Goal: Task Accomplishment & Management: Complete application form

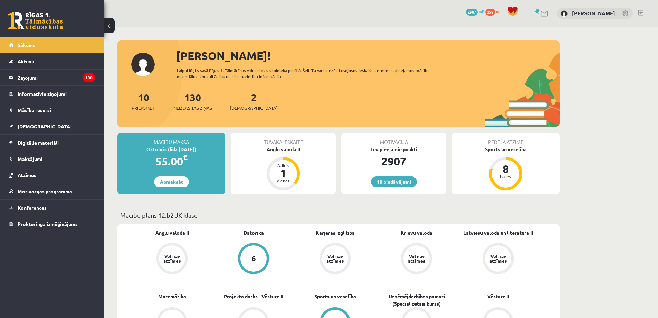
click at [280, 170] on div "1" at bounding box center [283, 172] width 21 height 11
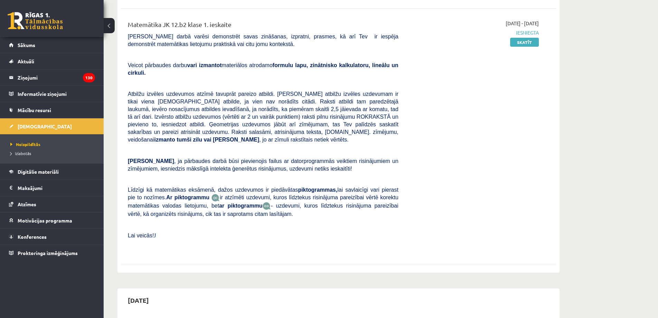
scroll to position [242, 0]
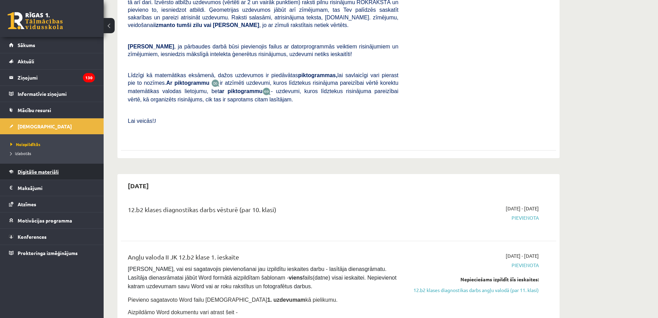
click at [27, 169] on span "Digitālie materiāli" at bounding box center [38, 171] width 41 height 6
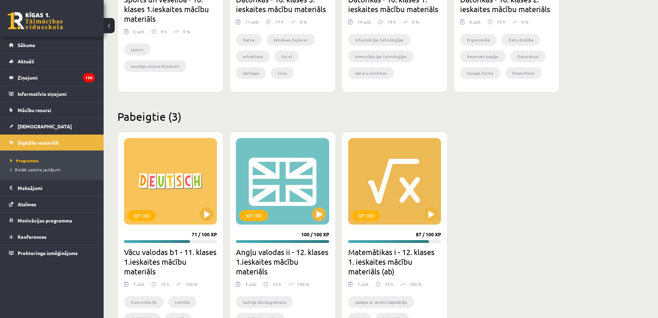
scroll to position [553, 0]
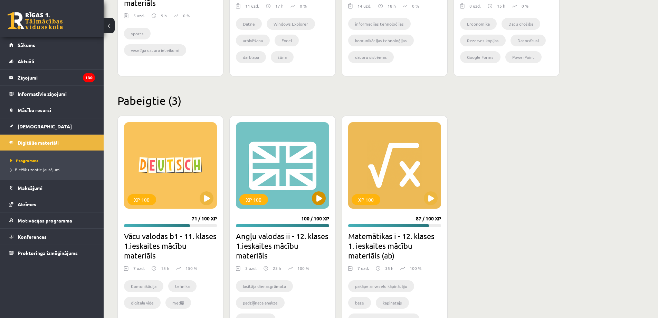
click at [287, 199] on div "XP 100" at bounding box center [282, 165] width 93 height 86
click at [308, 193] on div "XP 100" at bounding box center [282, 165] width 93 height 86
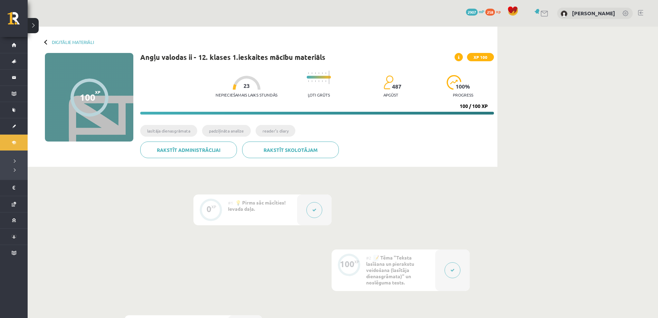
click at [443, 266] on div at bounding box center [452, 269] width 35 height 41
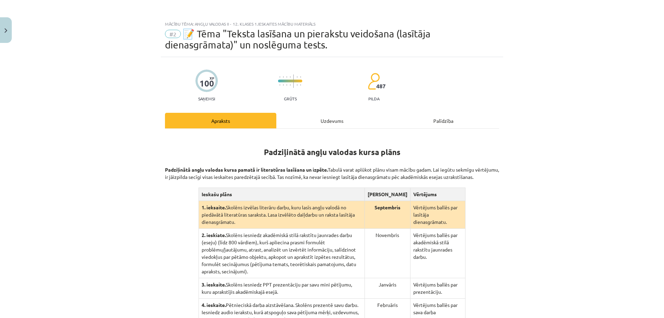
scroll to position [135, 0]
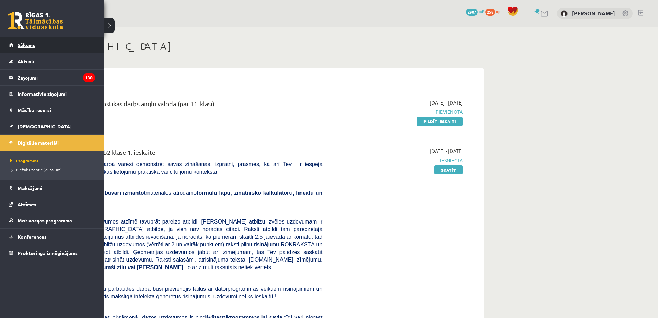
click at [14, 46] on link "Sākums" at bounding box center [52, 45] width 86 height 16
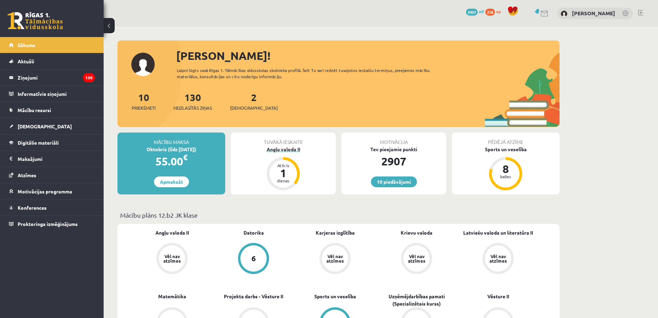
click at [285, 170] on div "1" at bounding box center [283, 172] width 21 height 11
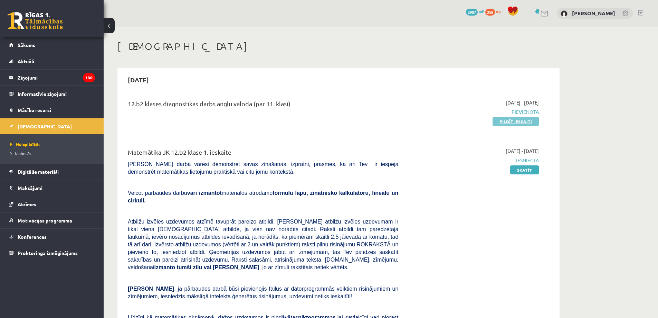
click at [527, 123] on link "Pildīt ieskaiti" at bounding box center [516, 121] width 46 height 9
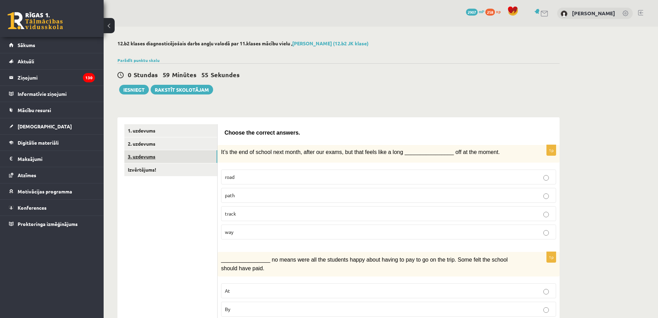
click at [184, 157] on link "3. uzdevums" at bounding box center [170, 156] width 93 height 13
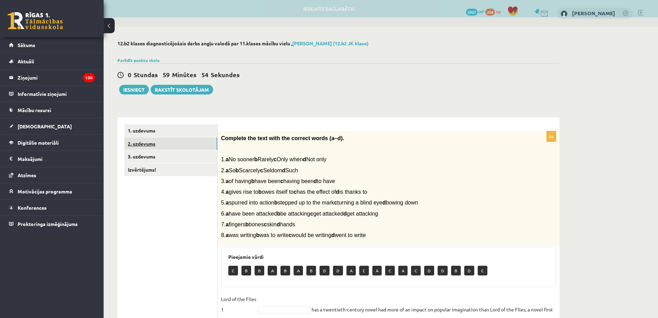
click at [194, 143] on link "2. uzdevums" at bounding box center [170, 143] width 93 height 13
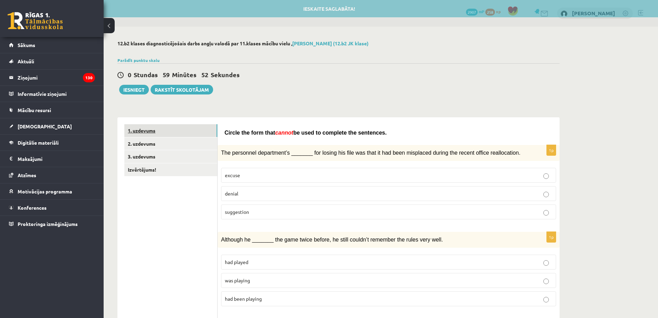
click at [200, 131] on link "1. uzdevums" at bounding box center [170, 130] width 93 height 13
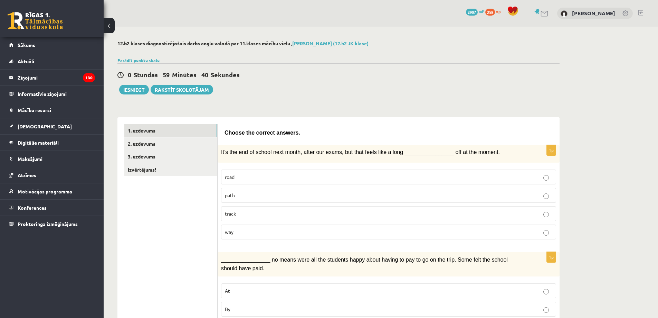
click at [263, 242] on div "1p It’s the end of school next month, after our exams, but that feels like a lo…" at bounding box center [389, 195] width 342 height 100
click at [266, 236] on label "way" at bounding box center [388, 231] width 335 height 15
click at [507, 129] on p "Choose the correct answers." at bounding box center [389, 132] width 328 height 8
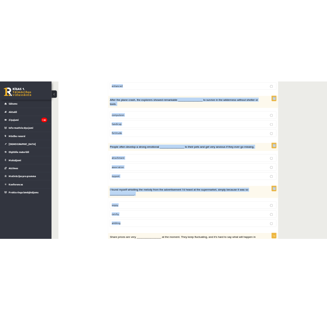
scroll to position [946, 0]
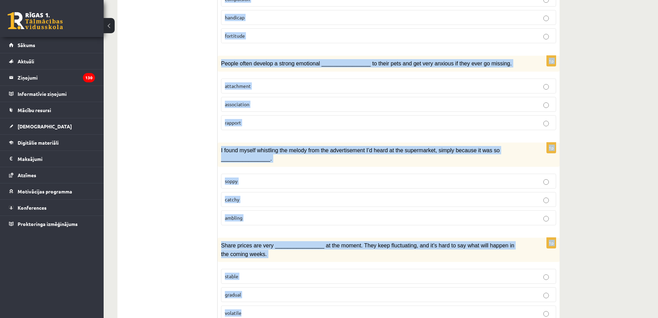
drag, startPoint x: 223, startPoint y: 130, endPoint x: 533, endPoint y: 289, distance: 347.9
copy form "Loremi dol sitamet consect. 0a El’s doe tem in utlabo etdo magna, aliqu eni adm…"
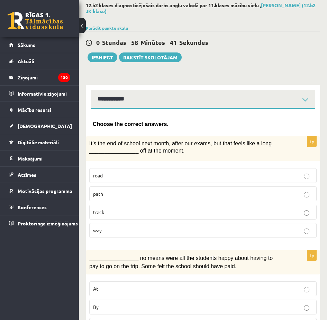
scroll to position [69, 0]
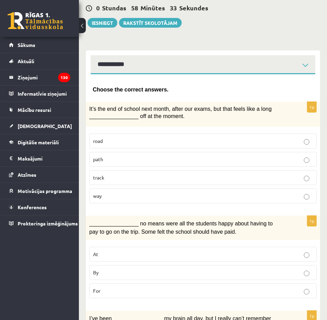
click at [129, 270] on p "By" at bounding box center [202, 272] width 219 height 7
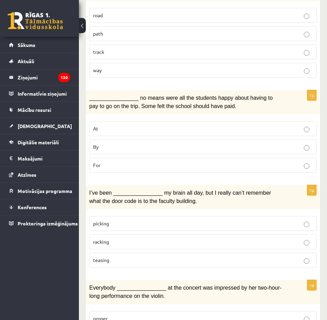
scroll to position [207, 0]
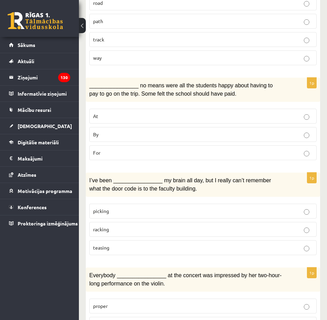
click at [119, 225] on label "racking" at bounding box center [202, 229] width 227 height 15
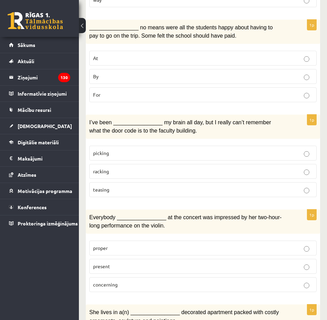
scroll to position [276, 0]
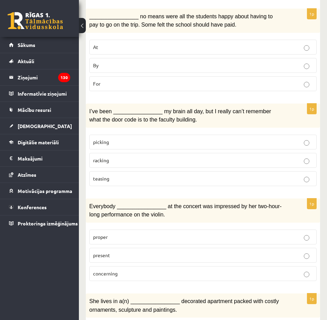
click at [123, 252] on p "present" at bounding box center [202, 255] width 219 height 7
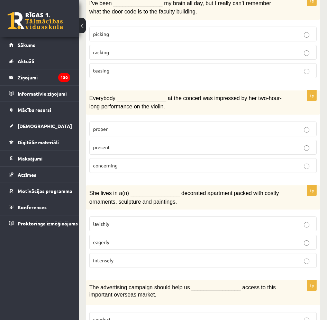
scroll to position [415, 0]
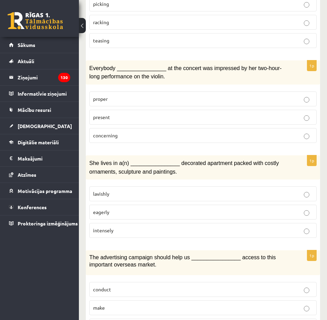
click at [149, 227] on p "intensely" at bounding box center [202, 230] width 219 height 7
click at [142, 191] on p "lavishly" at bounding box center [202, 193] width 219 height 7
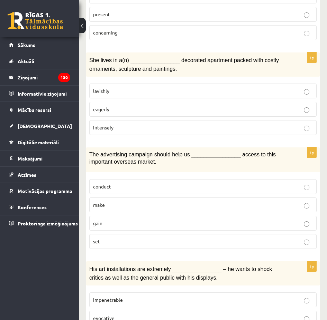
scroll to position [518, 0]
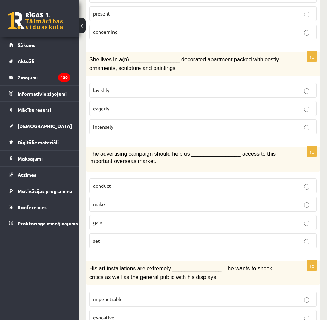
click at [130, 222] on p "gain" at bounding box center [202, 222] width 219 height 7
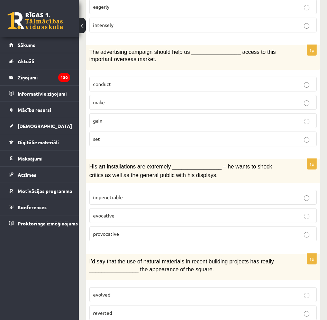
scroll to position [622, 0]
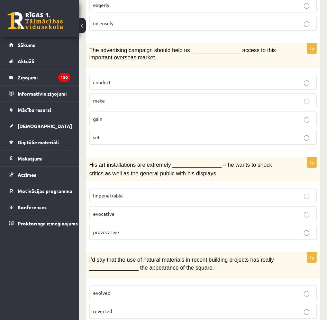
click at [119, 230] on span "provocative" at bounding box center [106, 232] width 26 height 6
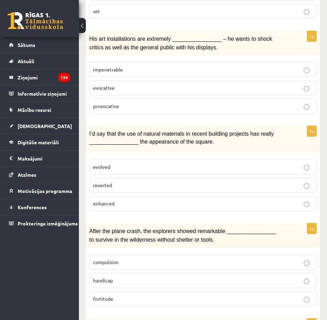
scroll to position [760, 0]
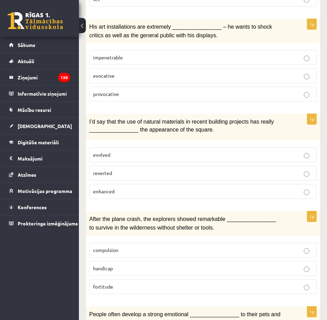
click at [119, 195] on label "enhanced" at bounding box center [202, 191] width 227 height 15
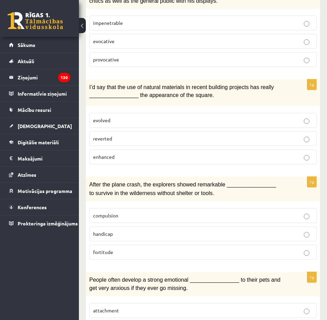
click at [117, 249] on p "fortitude" at bounding box center [202, 252] width 219 height 7
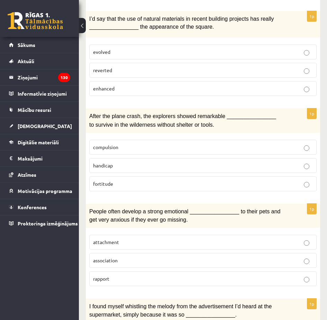
scroll to position [864, 0]
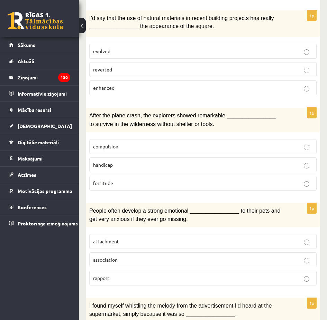
click at [135, 238] on p "attachment" at bounding box center [202, 241] width 219 height 7
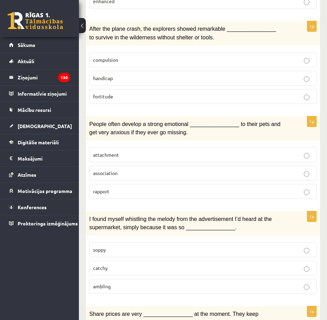
scroll to position [968, 0]
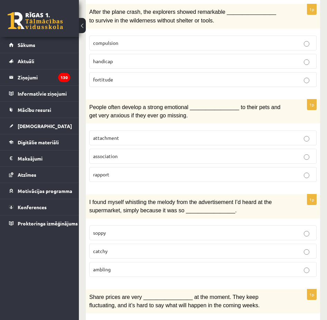
click at [131, 248] on p "catchy" at bounding box center [202, 251] width 219 height 7
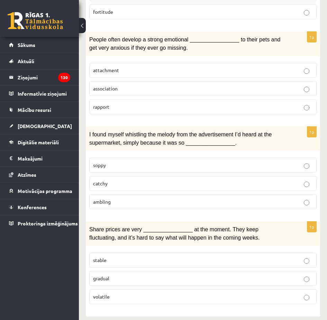
scroll to position [1036, 0]
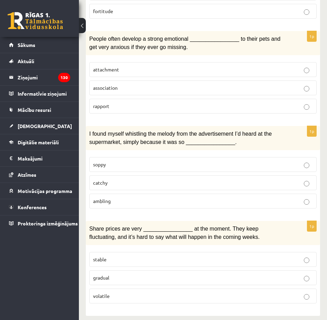
click at [130, 293] on p "volatile" at bounding box center [202, 296] width 219 height 7
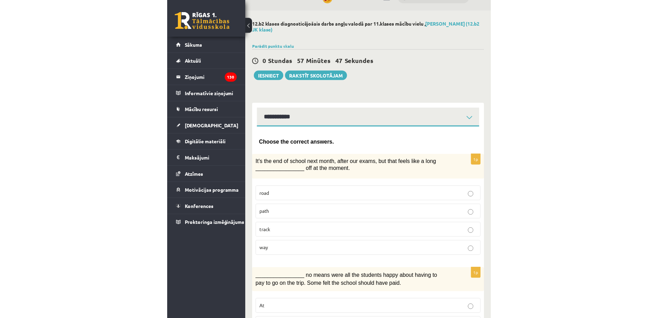
scroll to position [0, 0]
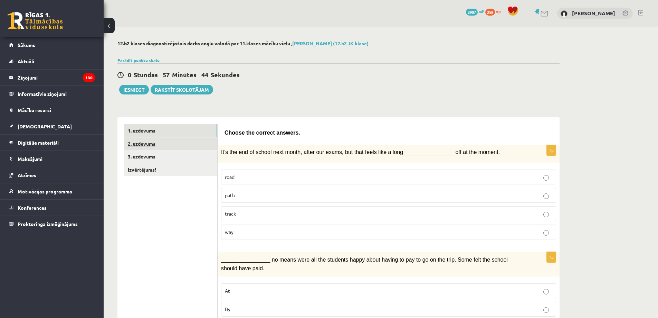
click at [161, 143] on link "2. uzdevums" at bounding box center [170, 143] width 93 height 13
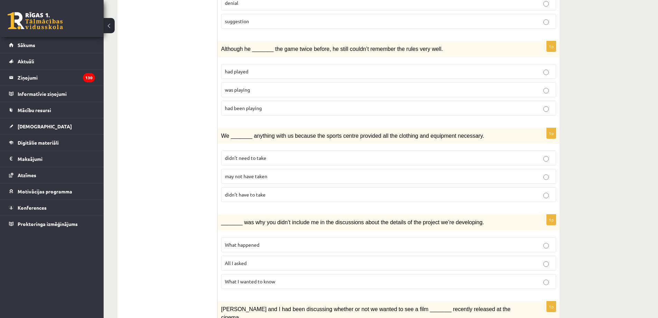
scroll to position [69, 0]
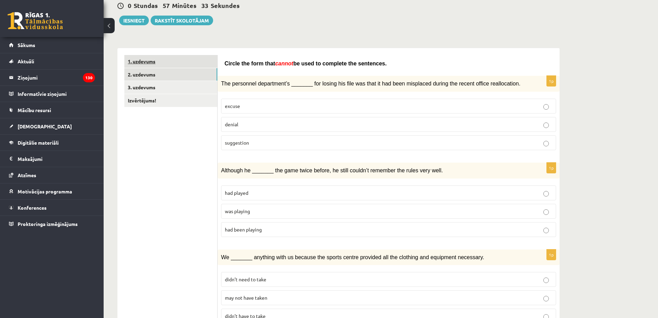
click at [173, 62] on link "1. uzdevums" at bounding box center [170, 61] width 93 height 13
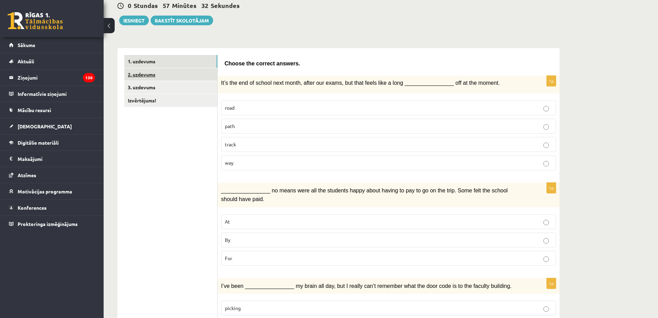
click at [182, 76] on link "2. uzdevums" at bounding box center [170, 74] width 93 height 13
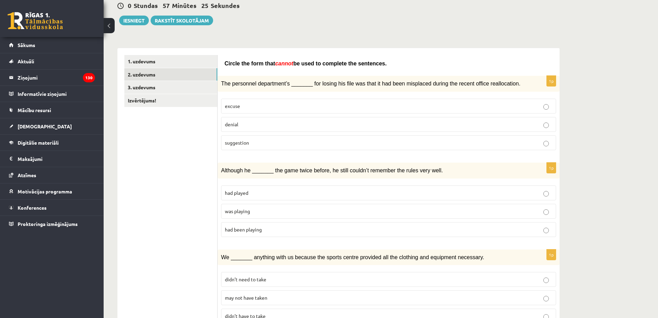
drag, startPoint x: 223, startPoint y: 64, endPoint x: 376, endPoint y: 64, distance: 152.8
copy span "Circle the form that cannot be used to complete the sentences."
click at [234, 57] on div "Circle the form that cannot be used to complete the sentences." at bounding box center [389, 62] width 328 height 14
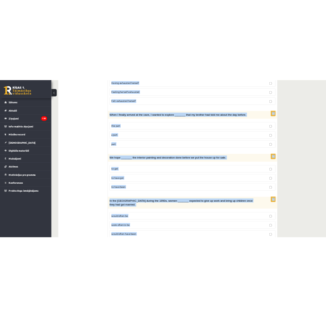
scroll to position [704, 0]
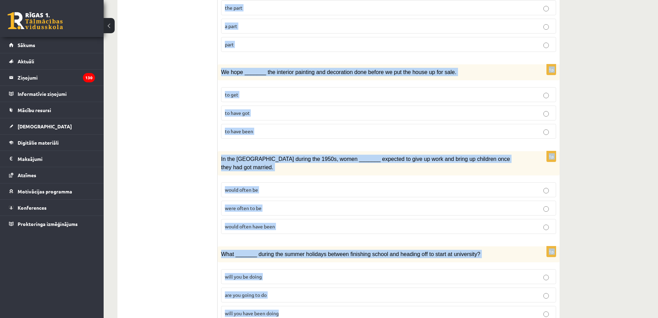
drag, startPoint x: 236, startPoint y: 69, endPoint x: 483, endPoint y: 286, distance: 328.9
copy form "Circle the form that cannot be used to complete the sentences. 1p The personnel…"
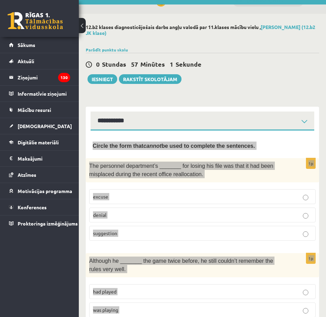
scroll to position [0, 0]
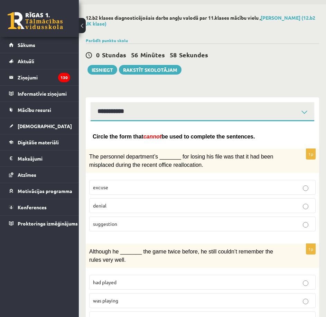
scroll to position [35, 0]
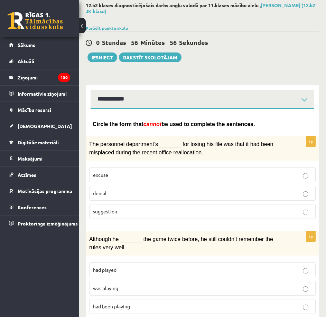
click at [117, 191] on p "denial" at bounding box center [202, 193] width 219 height 7
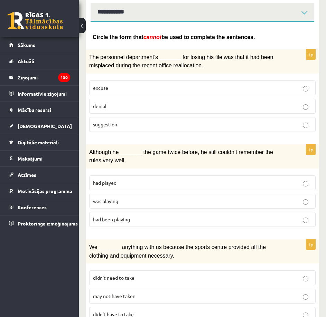
scroll to position [138, 0]
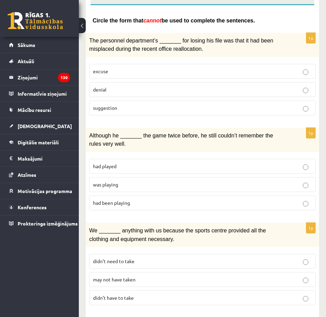
click at [130, 205] on p "had been playing" at bounding box center [202, 202] width 219 height 7
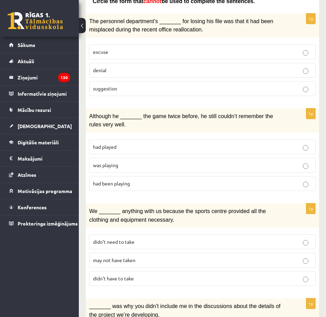
scroll to position [173, 0]
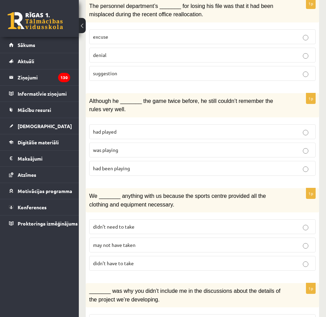
click at [122, 151] on p "was playing" at bounding box center [202, 150] width 219 height 7
click at [148, 245] on p "may not have taken" at bounding box center [202, 245] width 219 height 7
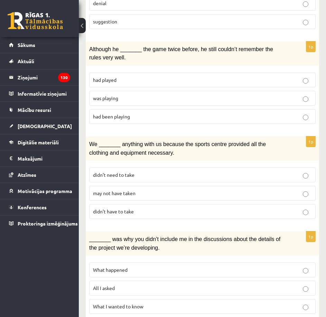
scroll to position [311, 0]
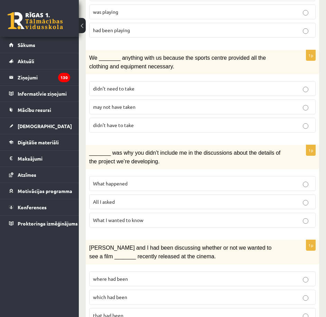
click at [152, 213] on label "What I wanted to know" at bounding box center [202, 220] width 226 height 15
click at [174, 217] on p "What I wanted to know" at bounding box center [202, 220] width 219 height 7
drag, startPoint x: 175, startPoint y: 216, endPoint x: 138, endPoint y: 181, distance: 51.1
click at [138, 181] on p "What happened" at bounding box center [202, 183] width 219 height 7
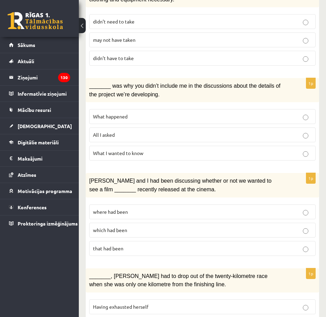
scroll to position [380, 0]
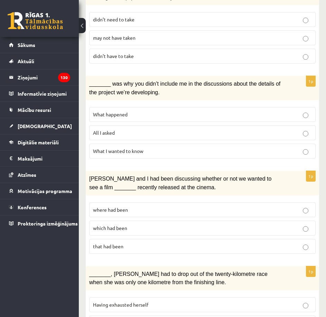
click at [167, 225] on p "which had been" at bounding box center [202, 228] width 219 height 7
click at [190, 208] on p "where had been" at bounding box center [202, 209] width 219 height 7
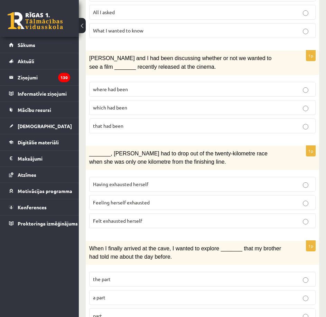
scroll to position [518, 0]
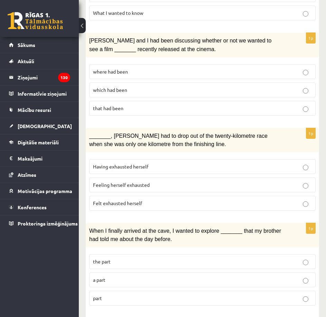
click at [172, 200] on p "Felt exhausted herself" at bounding box center [202, 203] width 219 height 7
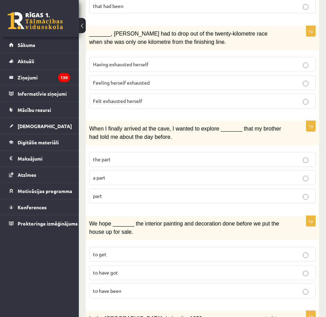
scroll to position [622, 0]
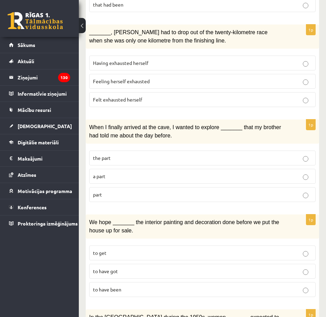
click at [153, 191] on p "part" at bounding box center [202, 194] width 219 height 7
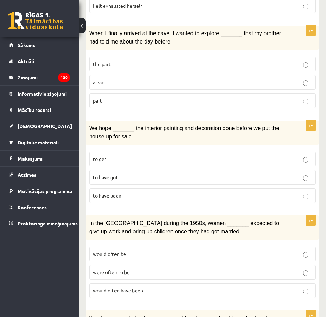
scroll to position [726, 0]
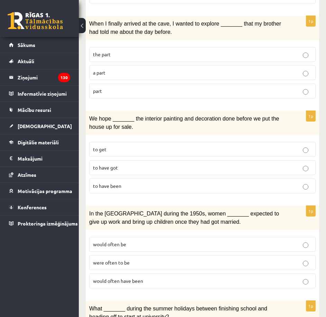
click at [137, 146] on p "to get" at bounding box center [202, 149] width 219 height 7
click at [158, 160] on label "to have got" at bounding box center [202, 167] width 226 height 15
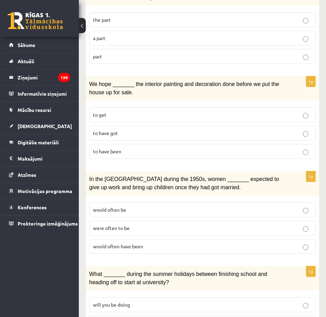
scroll to position [795, 0]
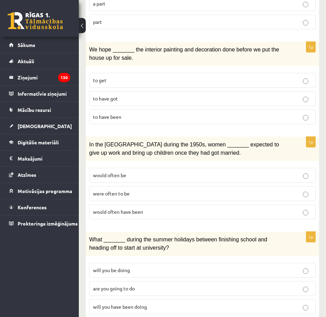
click at [207, 172] on p "would often be" at bounding box center [202, 175] width 219 height 7
click at [137, 209] on span "would often have been" at bounding box center [118, 212] width 50 height 6
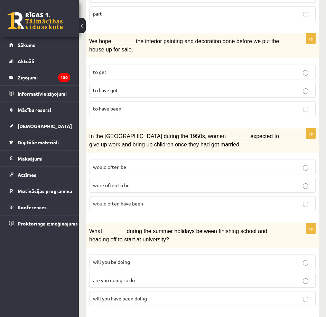
scroll to position [808, 0]
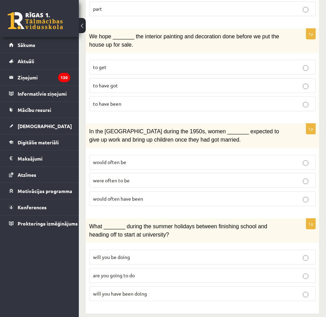
click at [148, 290] on p "will you have been doing" at bounding box center [202, 293] width 219 height 7
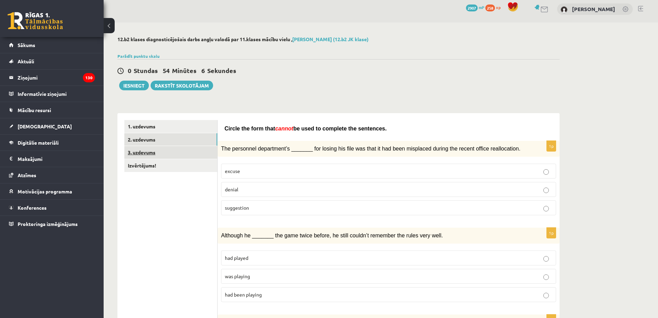
scroll to position [0, 0]
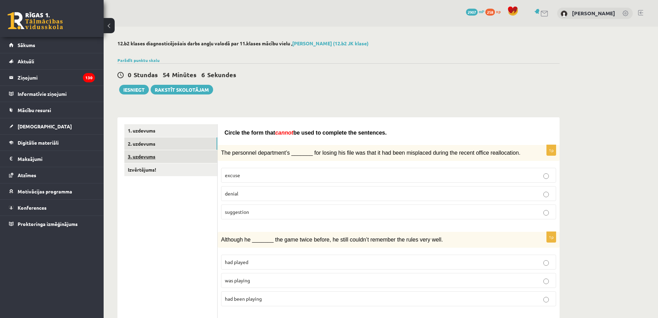
click at [186, 158] on link "3. uzdevums" at bounding box center [170, 156] width 93 height 13
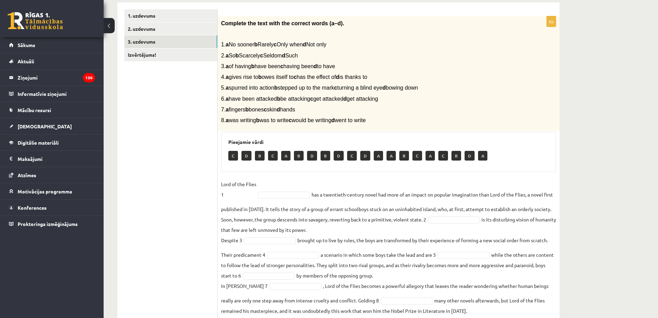
scroll to position [103, 0]
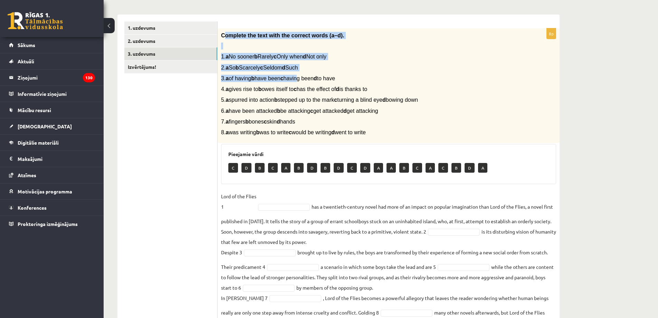
drag, startPoint x: 225, startPoint y: 35, endPoint x: 309, endPoint y: 82, distance: 96.4
click at [309, 82] on div "Complete the text with the correct words (a–d). 1. a No sooner b Rarely c Only …" at bounding box center [389, 85] width 342 height 115
click at [240, 39] on p "Complete the text with the correct words (a–d)." at bounding box center [371, 35] width 301 height 7
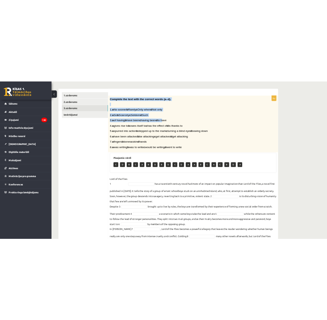
scroll to position [137, 0]
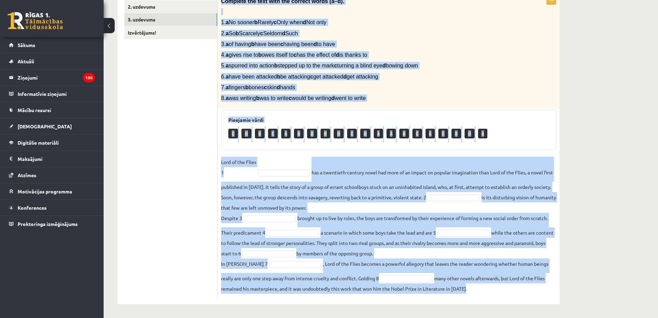
drag, startPoint x: 219, startPoint y: 33, endPoint x: 574, endPoint y: 294, distance: 439.8
click at [574, 294] on div "12.b2 klases diagnosticējošais darbs angļu valodā par 11.klases mācību vielu , …" at bounding box center [381, 104] width 555 height 428
copy div "Complete the text with the correct words (a–d). 1. a No sooner b Rarely c Only …"
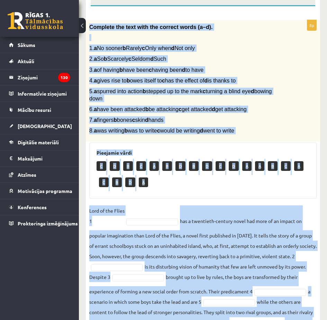
click at [309, 85] on div "Complete the text with the correct words (a–d). 1. a No sooner b Rarely c Only …" at bounding box center [203, 81] width 234 height 122
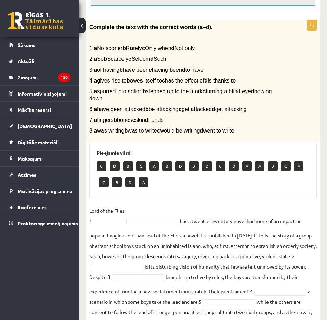
click at [111, 221] on p "Lord of the Flies 1" at bounding box center [106, 216] width 35 height 21
click at [123, 223] on p "Lord of the Flies 1" at bounding box center [106, 216] width 35 height 21
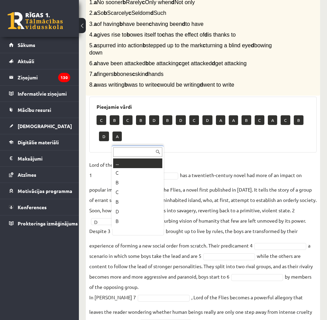
scroll to position [172, 0]
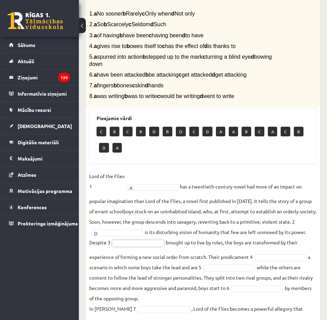
click at [140, 247] on fieldset "Lord of the Flies 1 A * has a twentieth-century novel had more of an impact on …" at bounding box center [202, 265] width 227 height 189
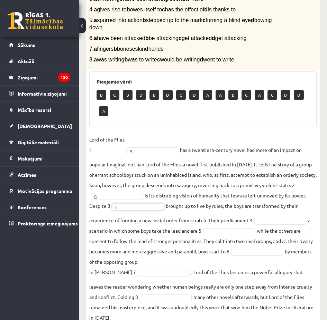
scroll to position [198, 0]
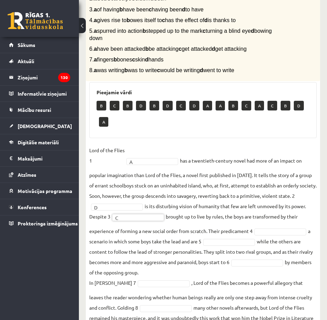
click at [263, 205] on fieldset "Lord of the Flies 1 A * has a twentieth-century novel had more of an impact on …" at bounding box center [202, 239] width 227 height 189
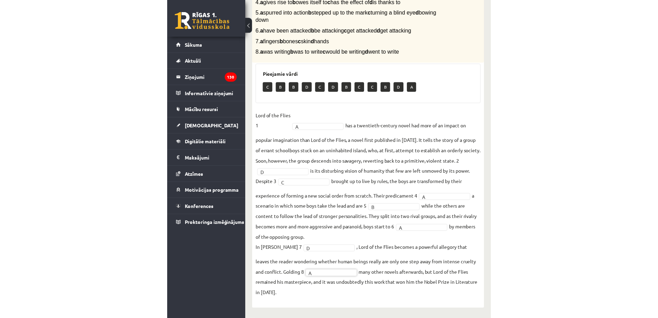
scroll to position [9, 0]
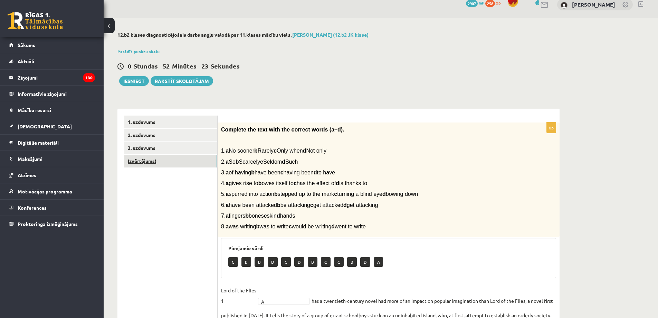
click at [178, 161] on link "Izvērtējums!" at bounding box center [170, 160] width 93 height 13
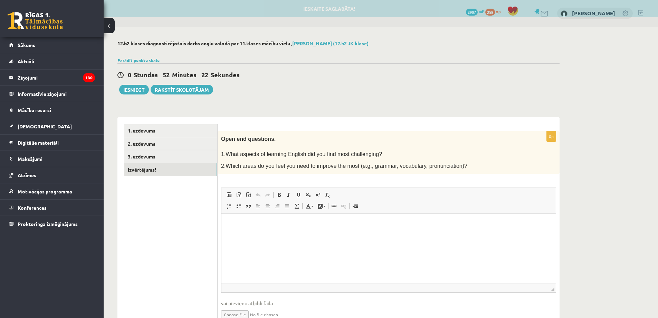
scroll to position [0, 0]
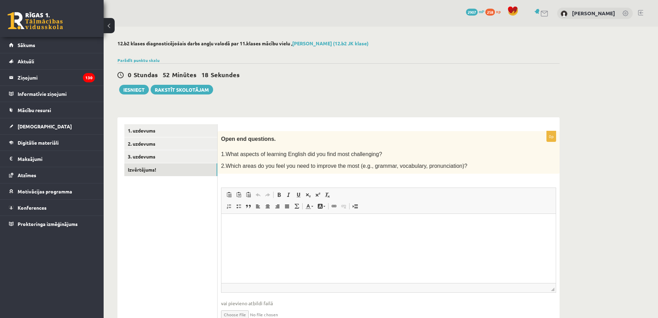
drag, startPoint x: 494, startPoint y: 151, endPoint x: 443, endPoint y: 153, distance: 51.5
click at [443, 153] on p "1.What aspects of learning English did you find most challenging?" at bounding box center [371, 153] width 301 height 7
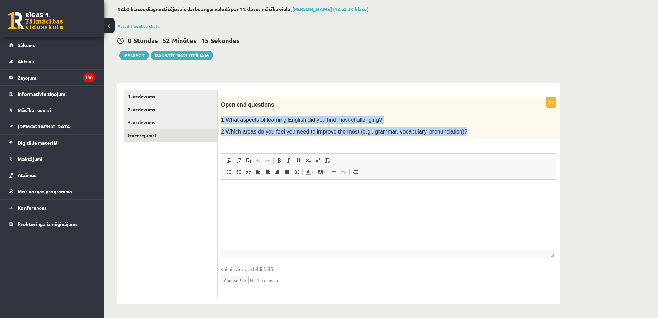
drag, startPoint x: 457, startPoint y: 130, endPoint x: 222, endPoint y: 118, distance: 235.3
click at [222, 118] on div "Open end questions. 1.What aspects of learning English did you find most challe…" at bounding box center [389, 118] width 342 height 43
copy div "1.What aspects of learning English did you find most challenging? 2.Which areas…"
click at [188, 126] on link "3. uzdevums" at bounding box center [170, 122] width 93 height 13
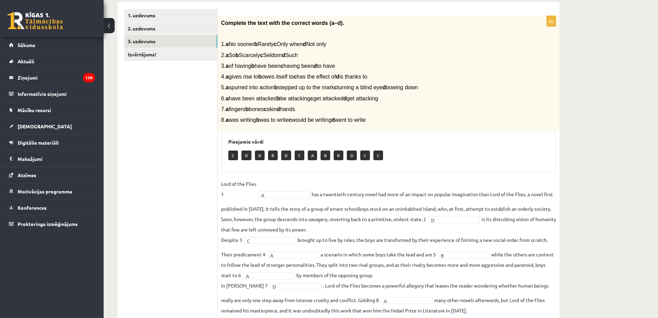
scroll to position [68, 0]
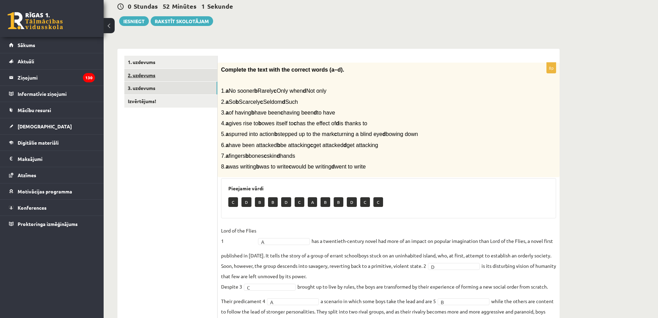
click at [207, 74] on link "2. uzdevums" at bounding box center [170, 75] width 93 height 13
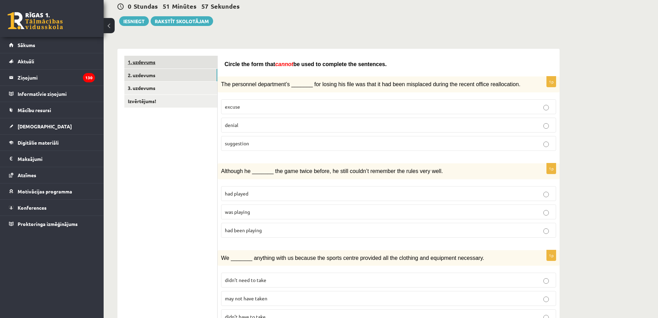
click at [187, 65] on link "1. uzdevums" at bounding box center [170, 62] width 93 height 13
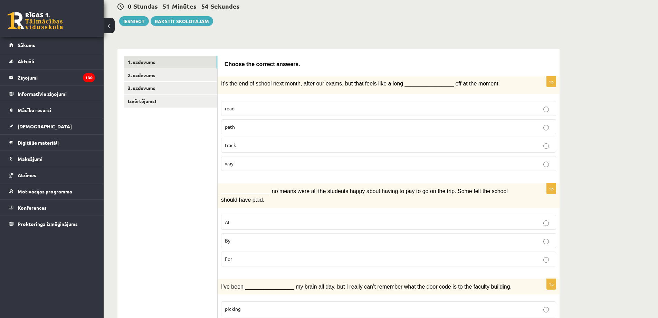
click at [550, 123] on p "path" at bounding box center [389, 126] width 328 height 7
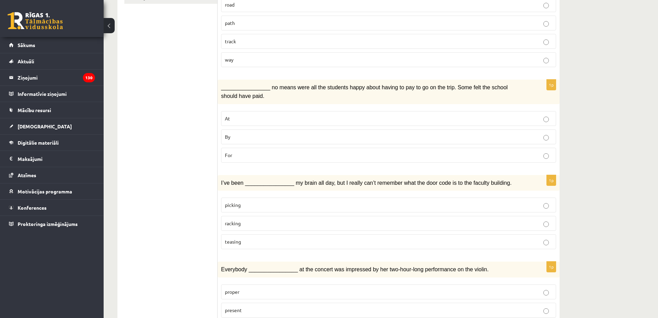
scroll to position [0, 0]
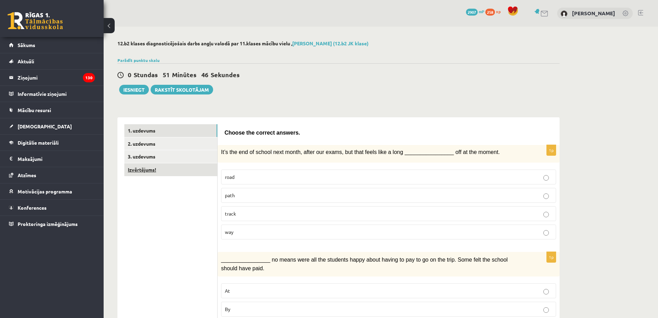
click at [195, 173] on link "Izvērtējums!" at bounding box center [170, 169] width 93 height 13
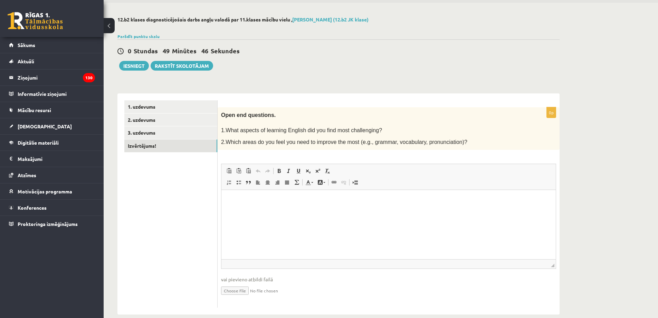
scroll to position [34, 0]
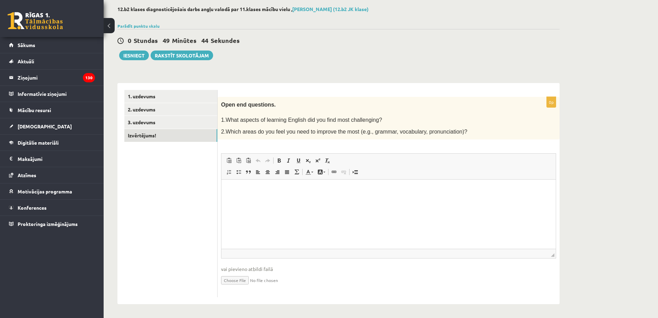
click at [575, 211] on div "12.b2 klases diagnosticējošais darbs angļu valodā par 11.klases mācību vielu , …" at bounding box center [381, 154] width 555 height 325
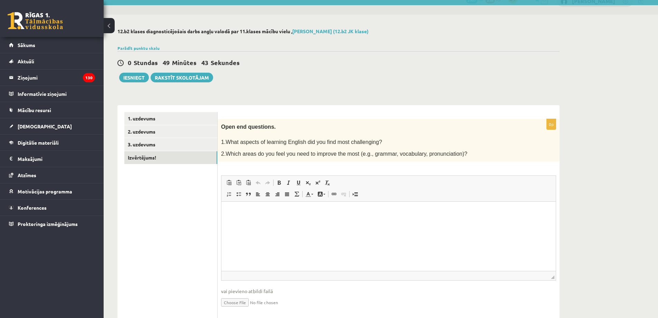
scroll to position [0, 0]
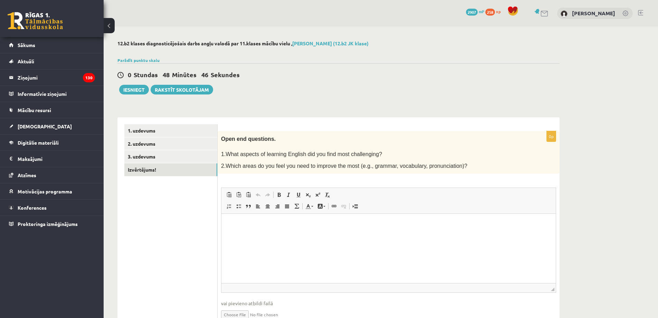
click at [253, 230] on html at bounding box center [389, 224] width 335 height 21
click at [158, 212] on ul "1. uzdevums 2. uzdevums 3. uzdevums Izvērtējums!" at bounding box center [170, 227] width 93 height 207
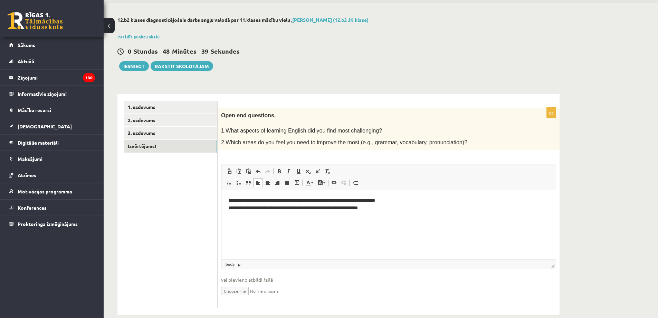
scroll to position [34, 0]
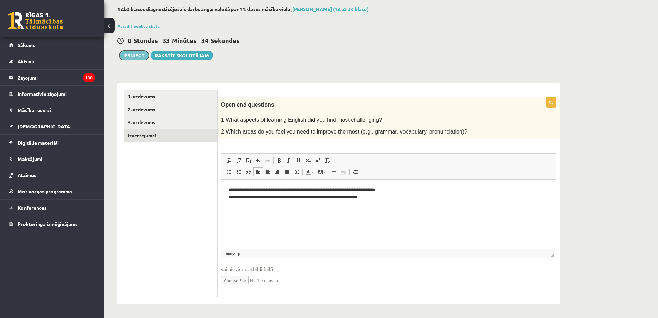
click at [142, 55] on button "Iesniegt" at bounding box center [134, 55] width 30 height 10
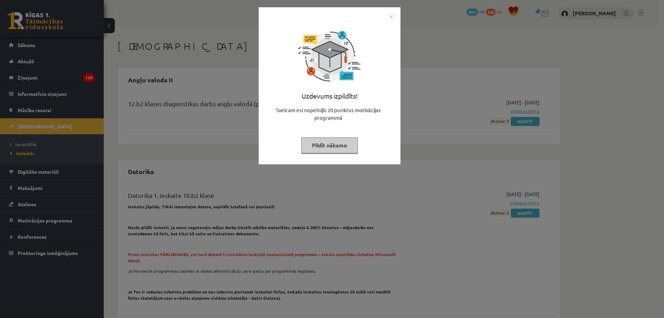
click at [320, 148] on button "Pildīt nākamo" at bounding box center [329, 145] width 57 height 16
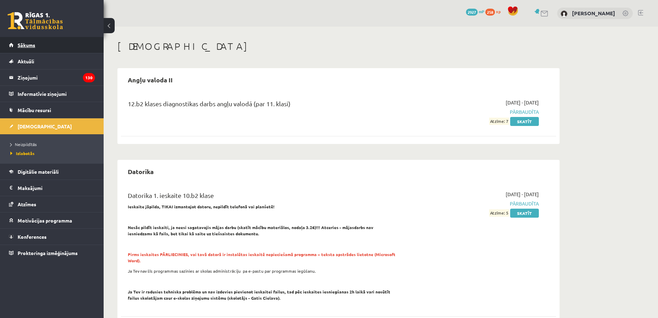
click at [64, 48] on link "Sākums" at bounding box center [52, 45] width 86 height 16
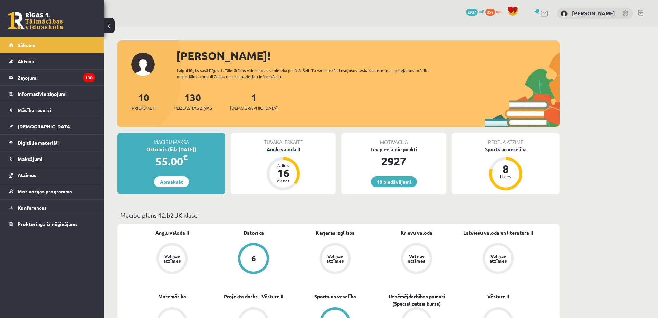
click at [275, 182] on div "dienas" at bounding box center [283, 180] width 21 height 4
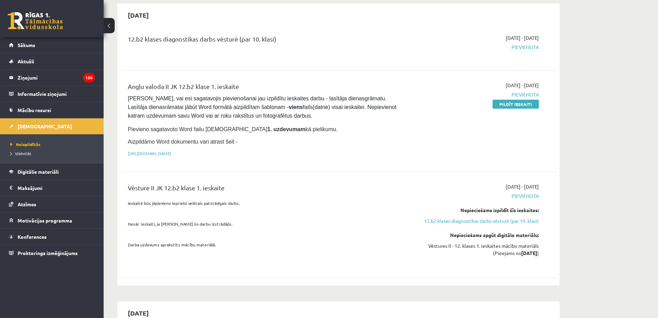
scroll to position [311, 0]
